Goal: Ask a question

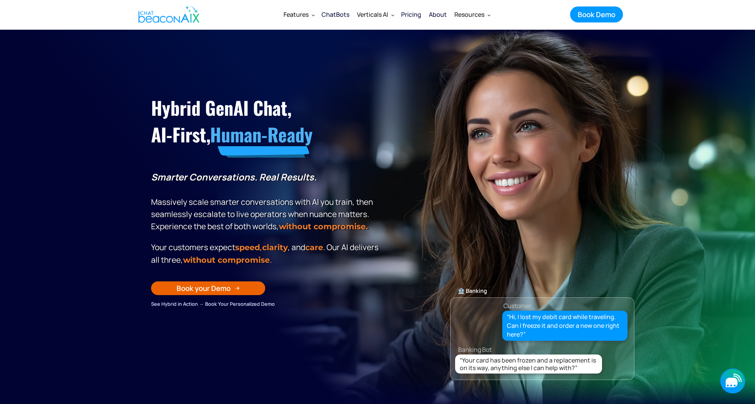
click at [732, 381] on icon "button" at bounding box center [731, 382] width 12 height 10
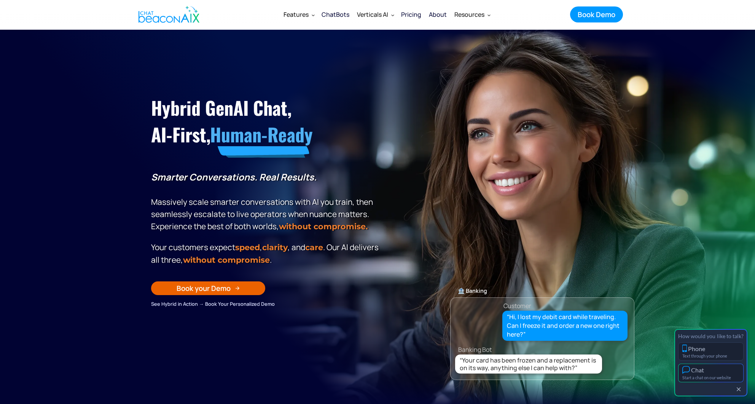
click at [730, 376] on div "Start a chat on our website" at bounding box center [710, 377] width 57 height 5
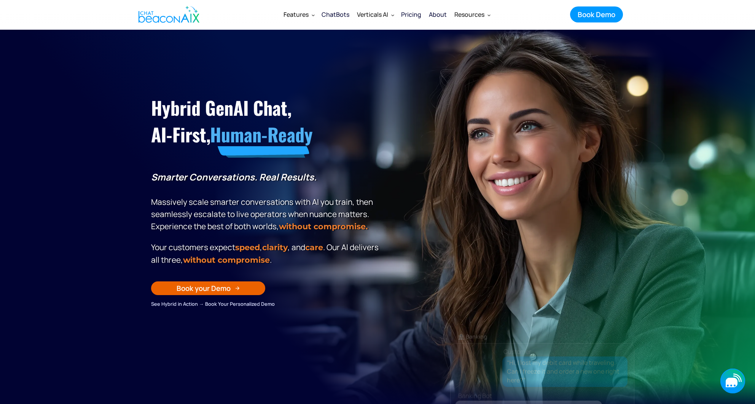
click at [730, 385] on div "button" at bounding box center [732, 385] width 10 height 2
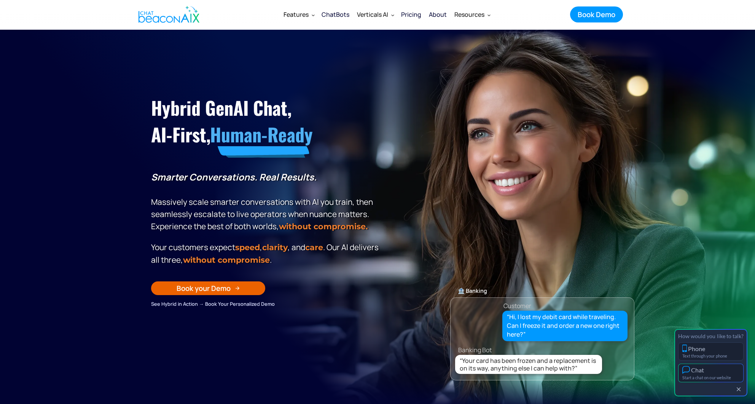
click at [724, 375] on div "Start a chat on our website" at bounding box center [710, 377] width 57 height 5
